Goal: Information Seeking & Learning: Learn about a topic

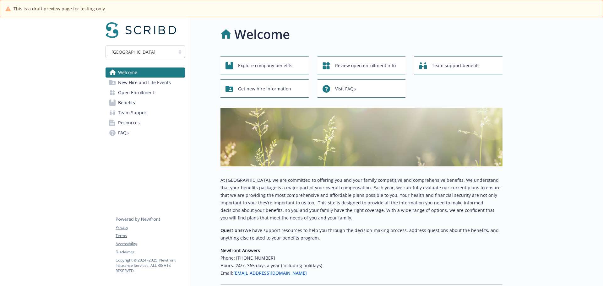
click at [143, 94] on span "Open Enrollment" at bounding box center [136, 93] width 36 height 10
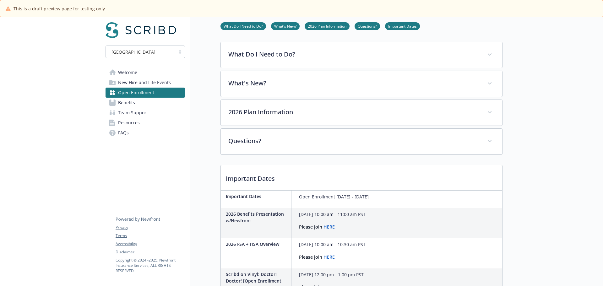
scroll to position [94, 0]
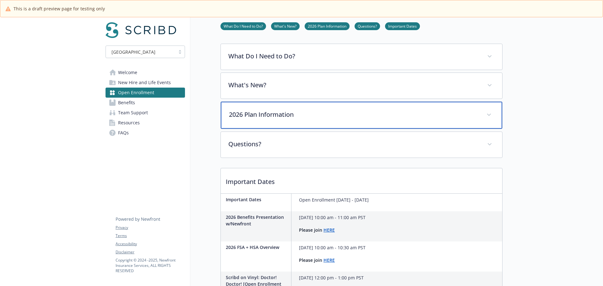
click at [283, 112] on p "2026 Plan Information" at bounding box center [354, 114] width 250 height 9
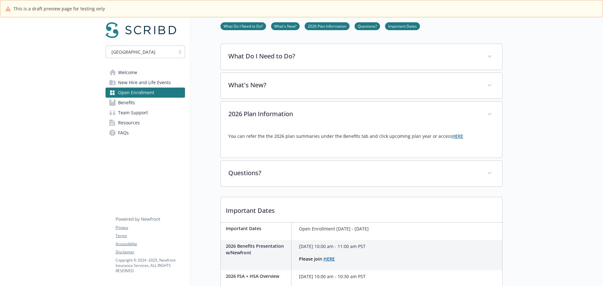
click at [454, 139] on link "HERE" at bounding box center [457, 136] width 11 height 6
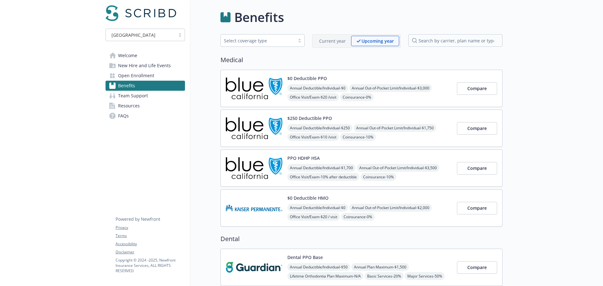
click at [444, 94] on div "Annual Deductible/Individual - $0 Annual Out-of-Pocket Limit/Individual - $3,00…" at bounding box center [370, 111] width 165 height 54
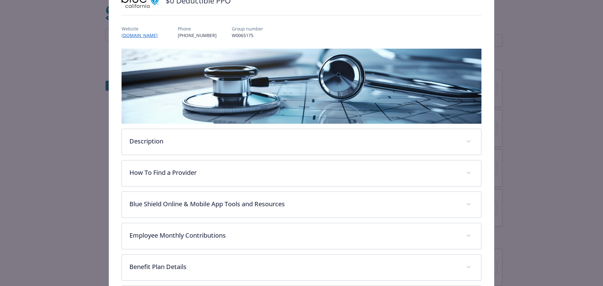
scroll to position [118, 0]
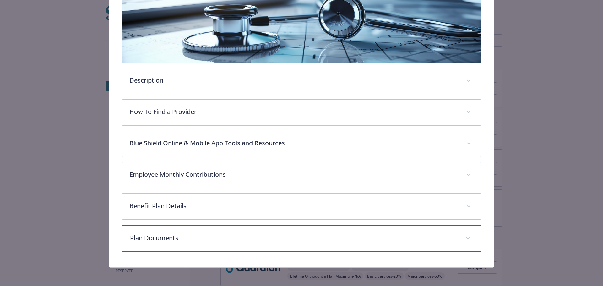
click at [321, 240] on p "Plan Documents" at bounding box center [294, 237] width 328 height 9
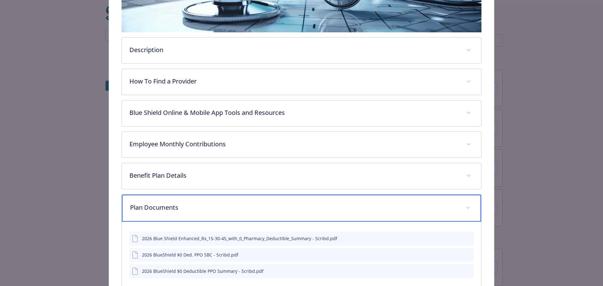
scroll to position [189, 0]
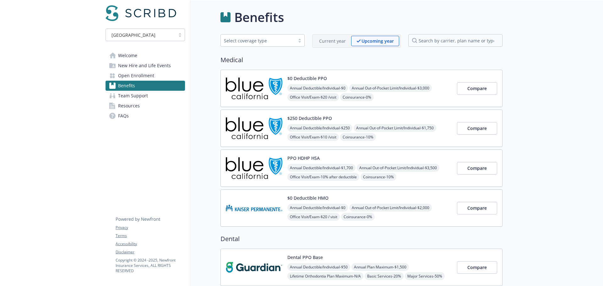
click at [386, 113] on div "$250 Deductible PPO Annual Deductible/Individual - $250 Annual Out-of-Pocket Li…" at bounding box center [362, 128] width 282 height 37
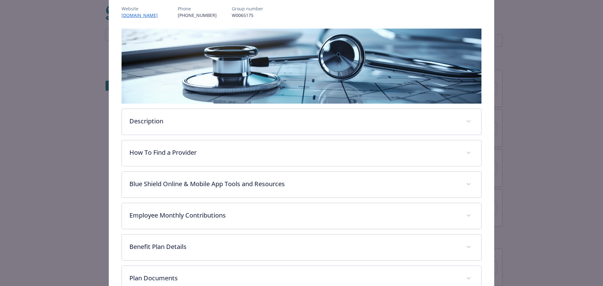
scroll to position [118, 0]
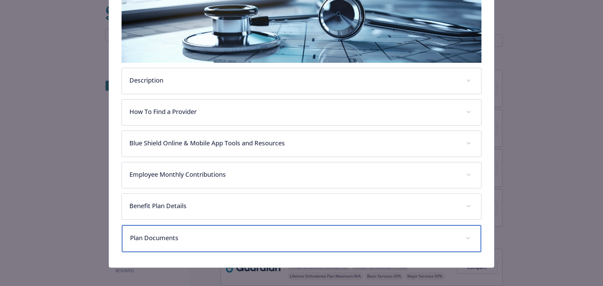
click at [232, 246] on div "Plan Documents" at bounding box center [302, 238] width 360 height 27
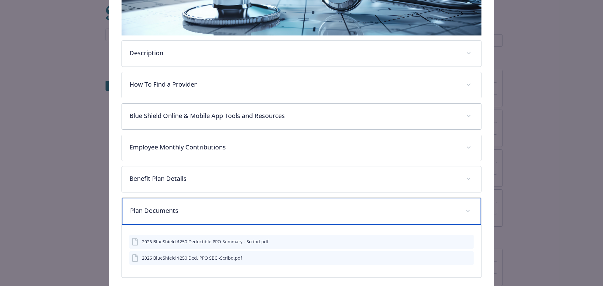
scroll to position [172, 0]
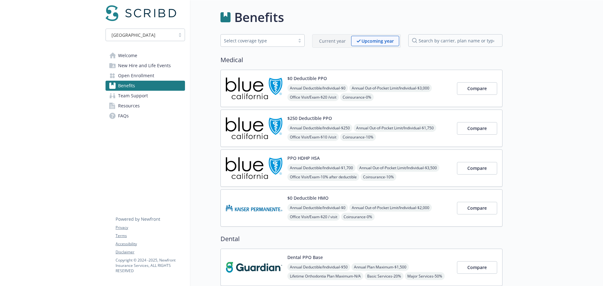
click at [370, 156] on div "PPO HDHP HSA Annual Deductible/Individual - $1,700 Annual Out-of-Pocket Limit/I…" at bounding box center [370, 168] width 165 height 27
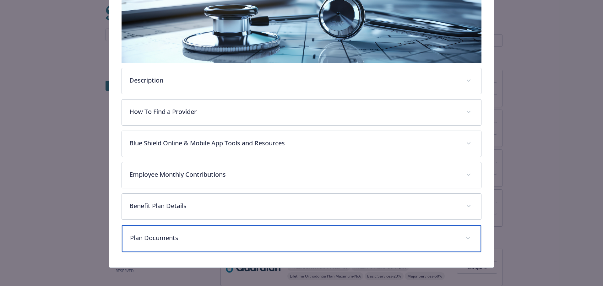
click at [221, 234] on p "Plan Documents" at bounding box center [294, 237] width 328 height 9
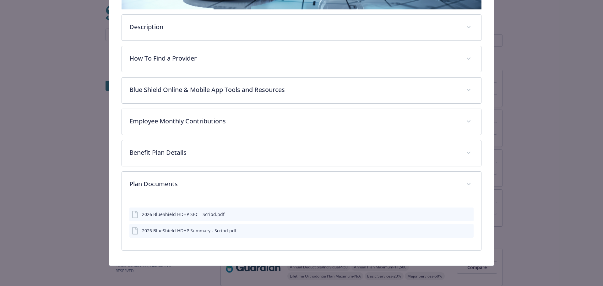
click at [597, 135] on div "Medical - PPO HDHP HSA - HDHP PPO PPO HDHP HSA Website www.blueshieldca.com Pho…" at bounding box center [301, 143] width 603 height 286
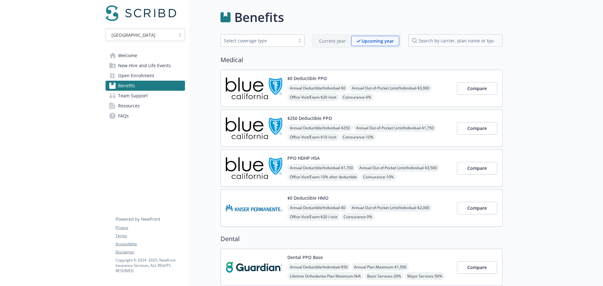
click at [253, 198] on img at bounding box center [254, 208] width 57 height 27
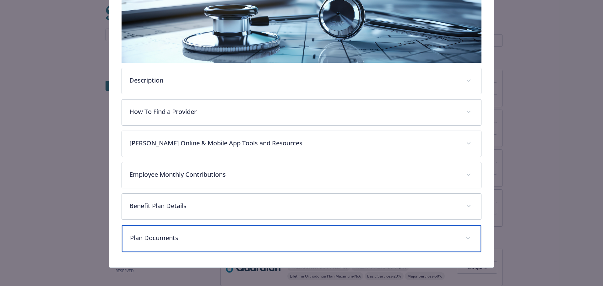
click at [220, 240] on p "Plan Documents" at bounding box center [294, 237] width 328 height 9
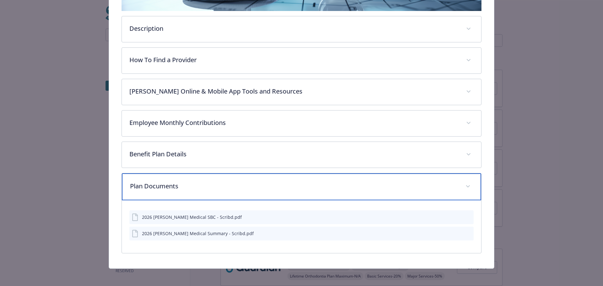
scroll to position [172, 0]
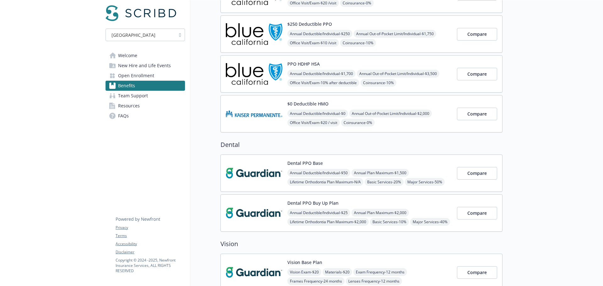
click at [258, 160] on img at bounding box center [254, 173] width 57 height 27
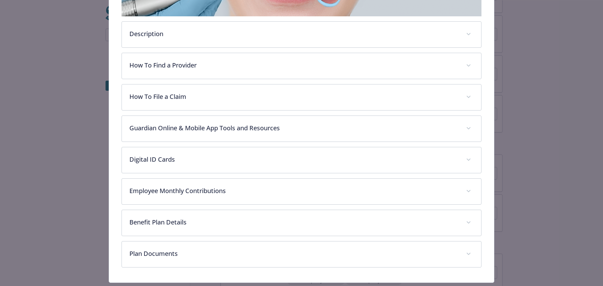
scroll to position [176, 0]
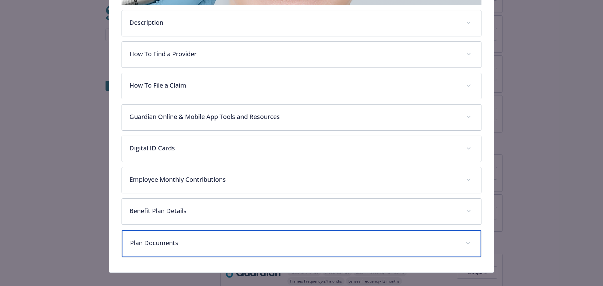
click at [151, 245] on p "Plan Documents" at bounding box center [294, 242] width 328 height 9
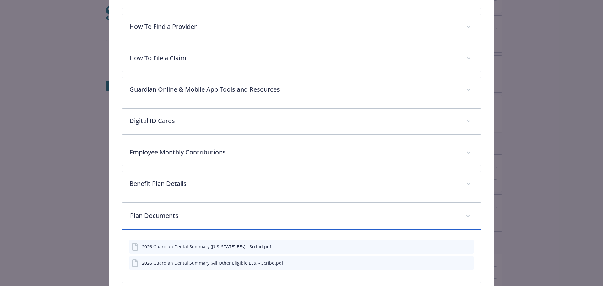
scroll to position [235, 0]
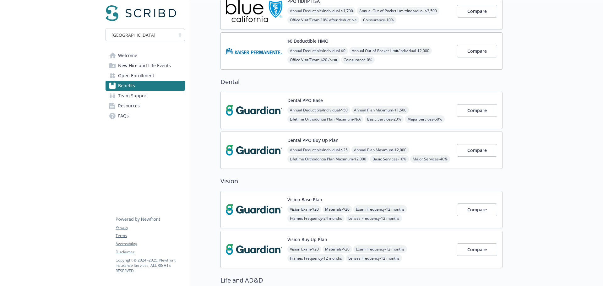
click at [259, 158] on img at bounding box center [254, 150] width 57 height 27
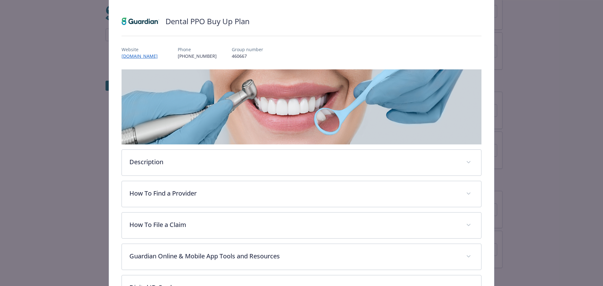
scroll to position [181, 0]
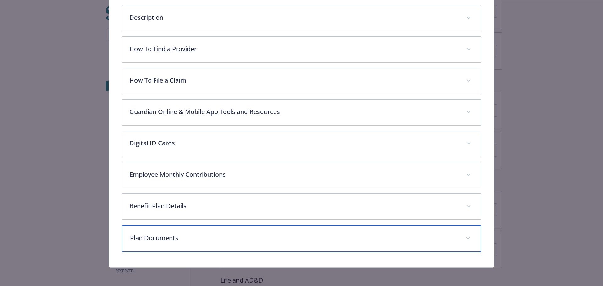
click at [173, 238] on p "Plan Documents" at bounding box center [294, 237] width 328 height 9
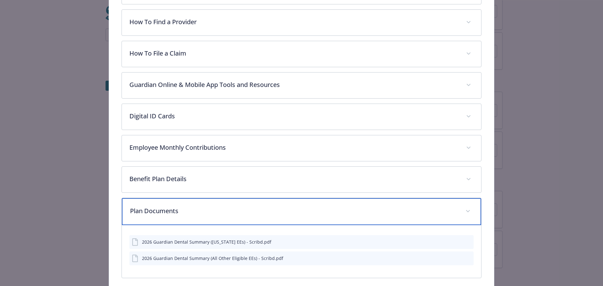
scroll to position [235, 0]
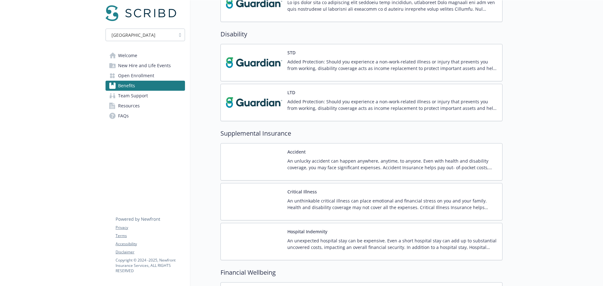
click at [277, 162] on img at bounding box center [254, 162] width 57 height 27
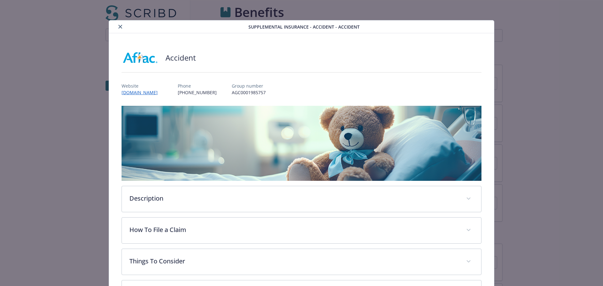
scroll to position [503, 0]
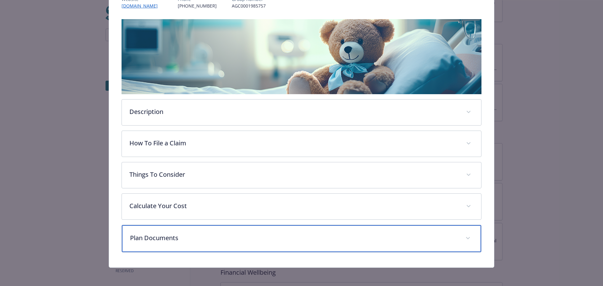
click at [177, 241] on p "Plan Documents" at bounding box center [294, 237] width 328 height 9
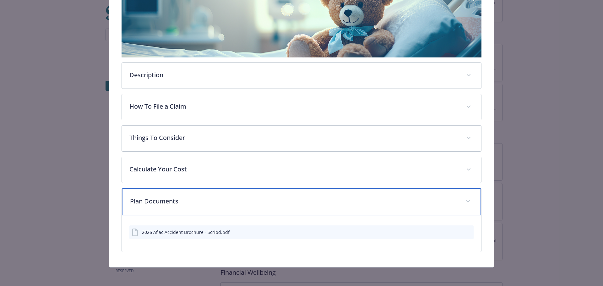
scroll to position [124, 0]
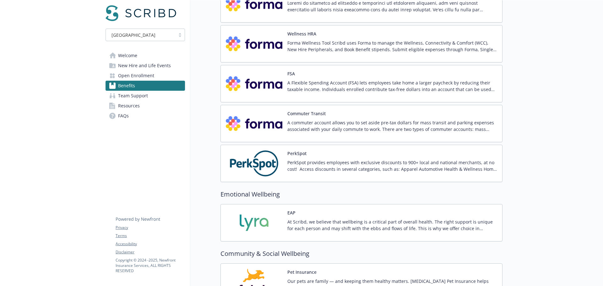
scroll to position [945, 0]
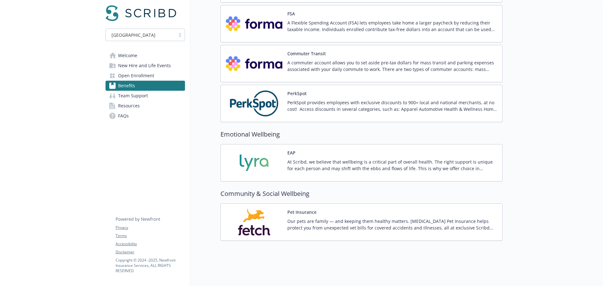
click at [307, 150] on div "EAP At Scribd, we believe that wellbeing is a critical part of overall health. …" at bounding box center [393, 163] width 210 height 27
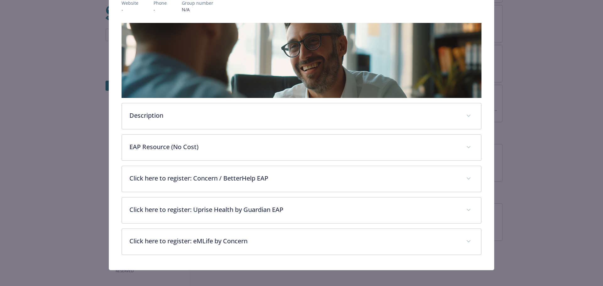
scroll to position [87, 0]
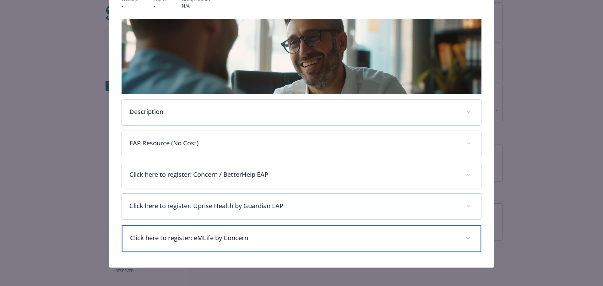
click at [200, 244] on div "Click here to register: eMLife by Concern" at bounding box center [302, 238] width 360 height 27
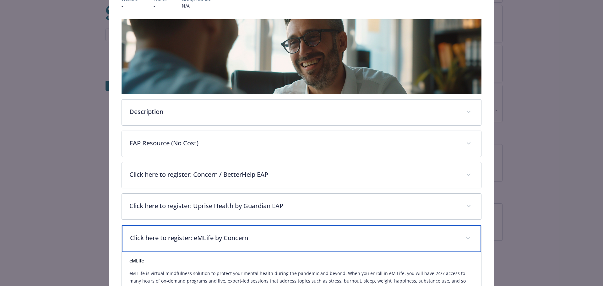
click at [200, 244] on div "Click here to register: eMLife by Concern" at bounding box center [302, 238] width 360 height 27
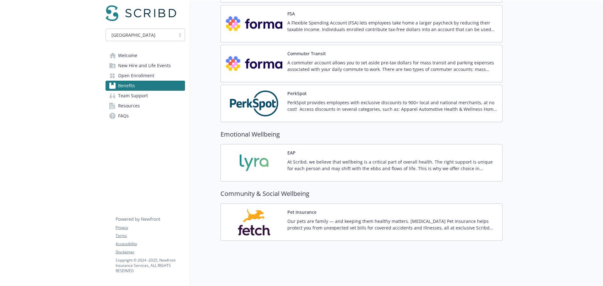
click at [302, 222] on p "Our pets are family — and keeping them healthy matters. Wishbone Pet Insurance …" at bounding box center [393, 224] width 210 height 13
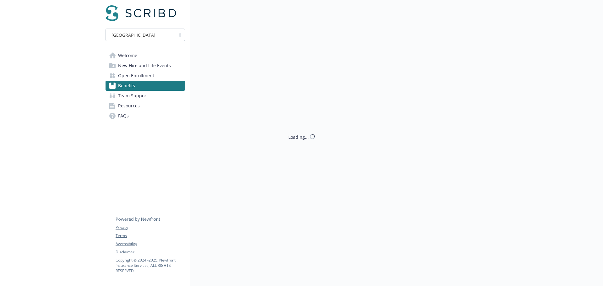
scroll to position [945, 0]
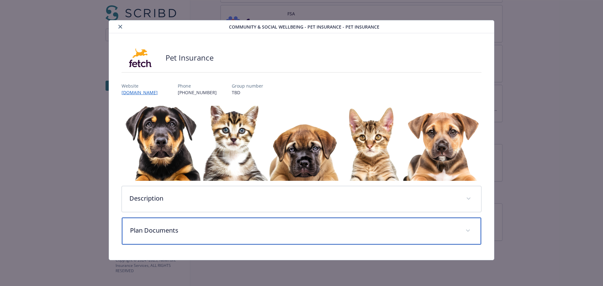
click at [172, 233] on p "Plan Documents" at bounding box center [294, 230] width 328 height 9
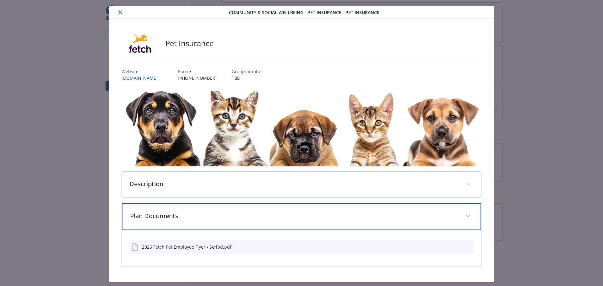
scroll to position [30, 0]
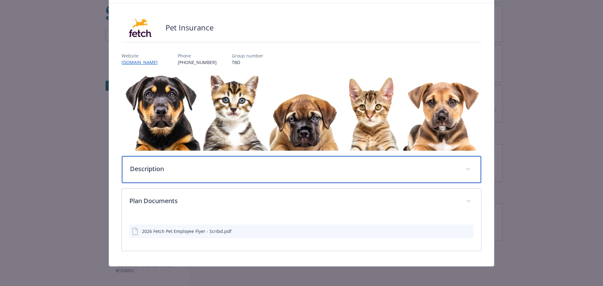
click at [216, 167] on p "Description" at bounding box center [294, 168] width 328 height 9
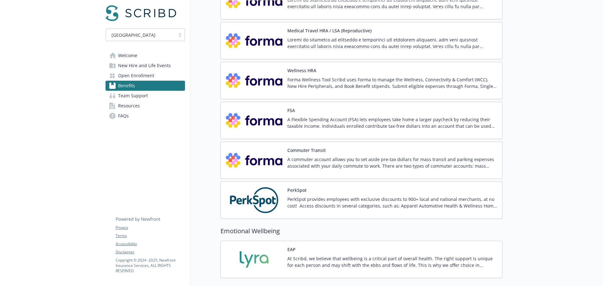
scroll to position [756, 0]
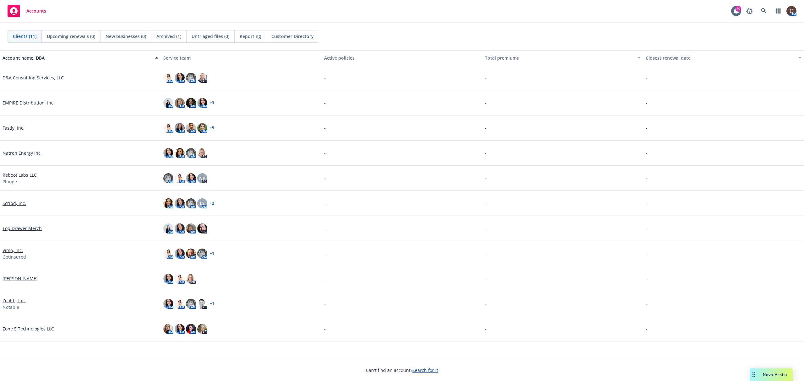
click at [23, 204] on link "Scribd, Inc." at bounding box center [15, 203] width 24 height 7
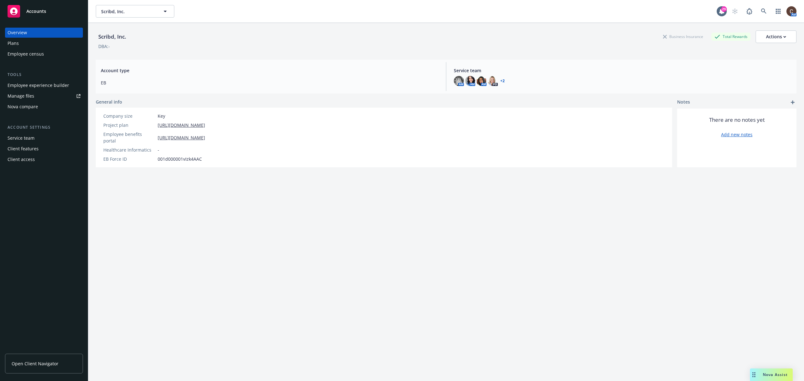
click at [32, 95] on div "Manage files" at bounding box center [21, 96] width 27 height 10
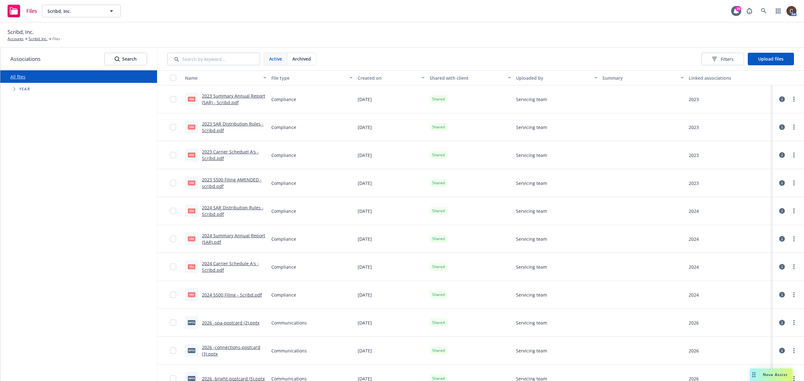
click at [17, 88] on span "Tree Example" at bounding box center [14, 89] width 10 height 10
click at [31, 189] on input "Tree Example" at bounding box center [30, 190] width 6 height 6
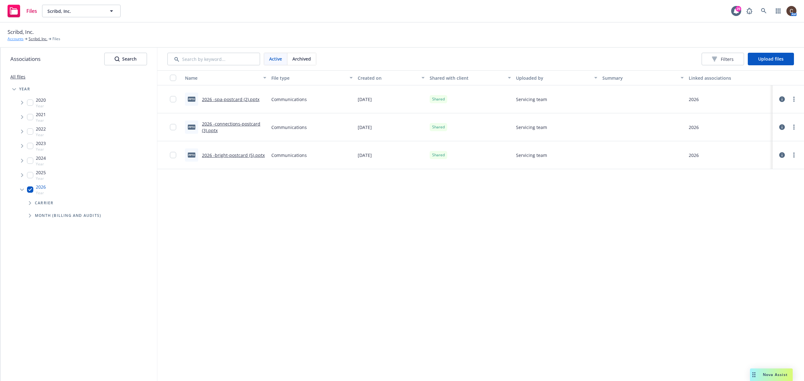
click at [20, 41] on link "Accounts" at bounding box center [16, 39] width 16 height 6
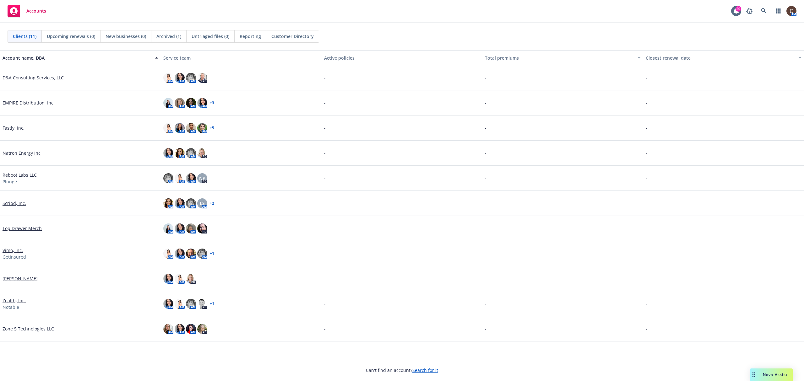
click at [18, 203] on link "Scribd, Inc." at bounding box center [15, 203] width 24 height 7
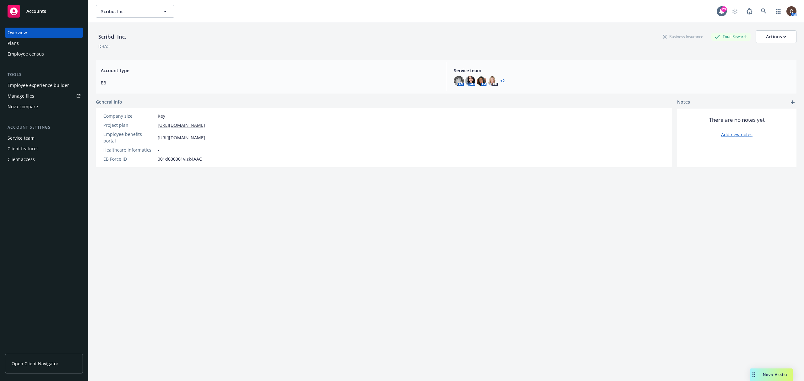
click at [34, 46] on div "Plans" at bounding box center [44, 43] width 73 height 10
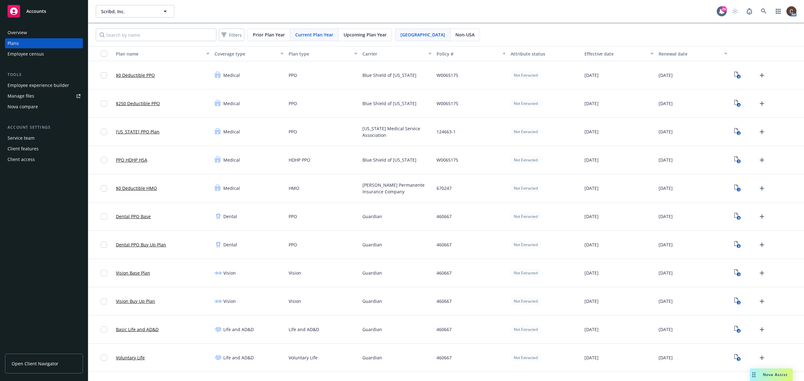
click at [363, 36] on span "Upcoming Plan Year" at bounding box center [365, 34] width 43 height 7
click at [735, 79] on icon "3" at bounding box center [738, 75] width 7 height 7
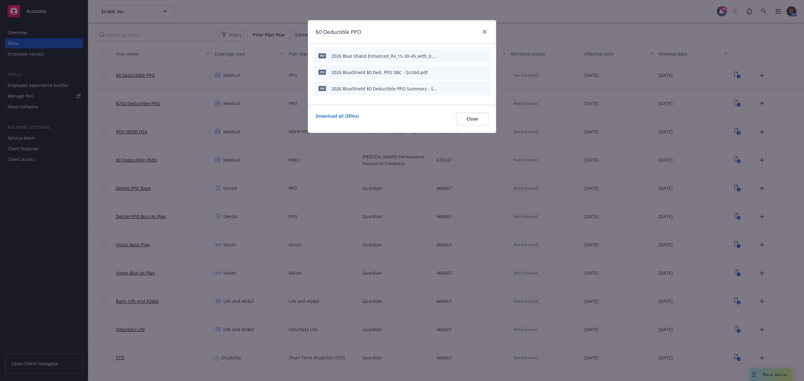
click at [488, 34] on div at bounding box center [484, 32] width 10 height 8
click at [485, 32] on icon "close" at bounding box center [485, 32] width 4 height 4
